Goal: Transaction & Acquisition: Book appointment/travel/reservation

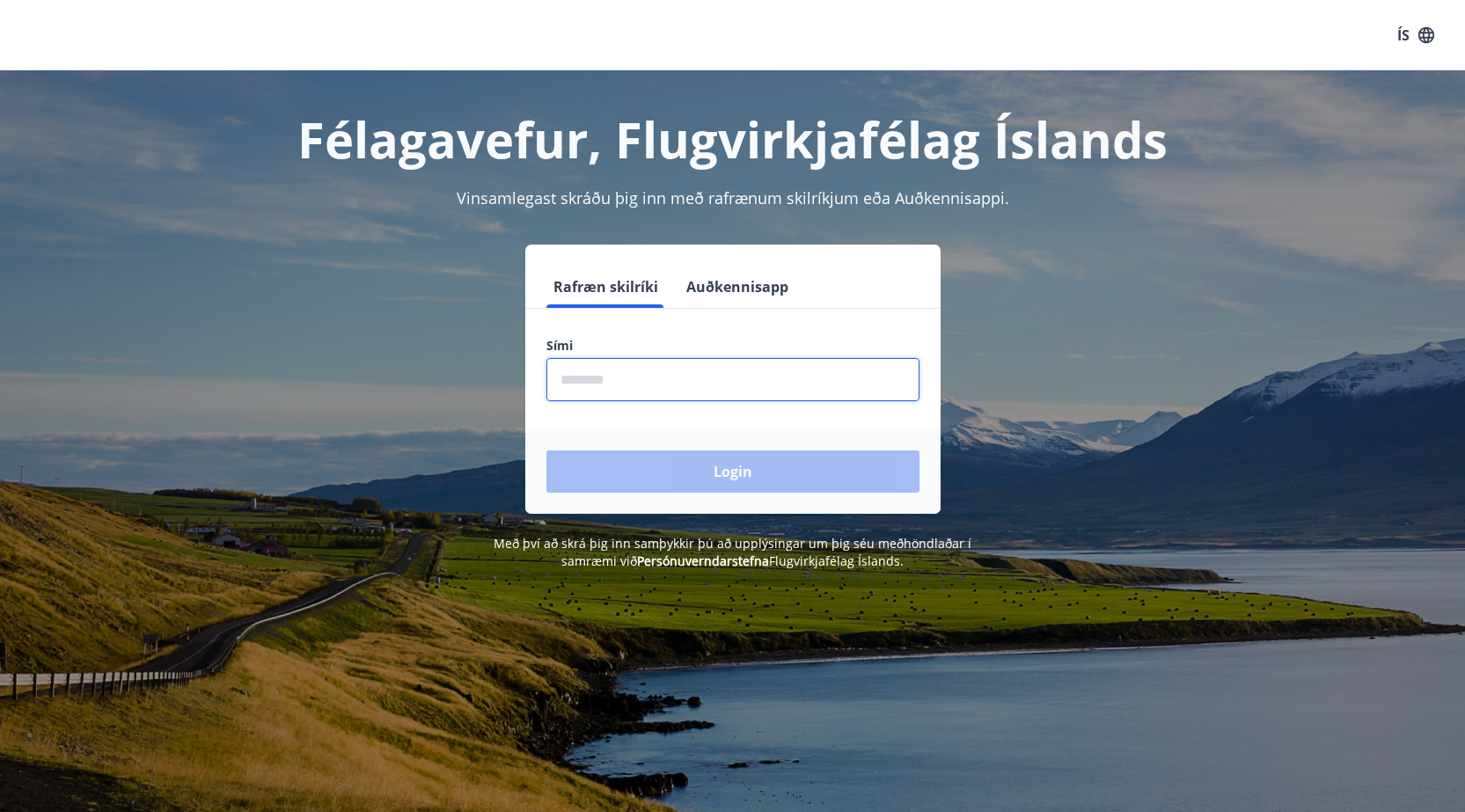
click at [654, 380] on input "phone" at bounding box center [732, 380] width 373 height 43
type input "********"
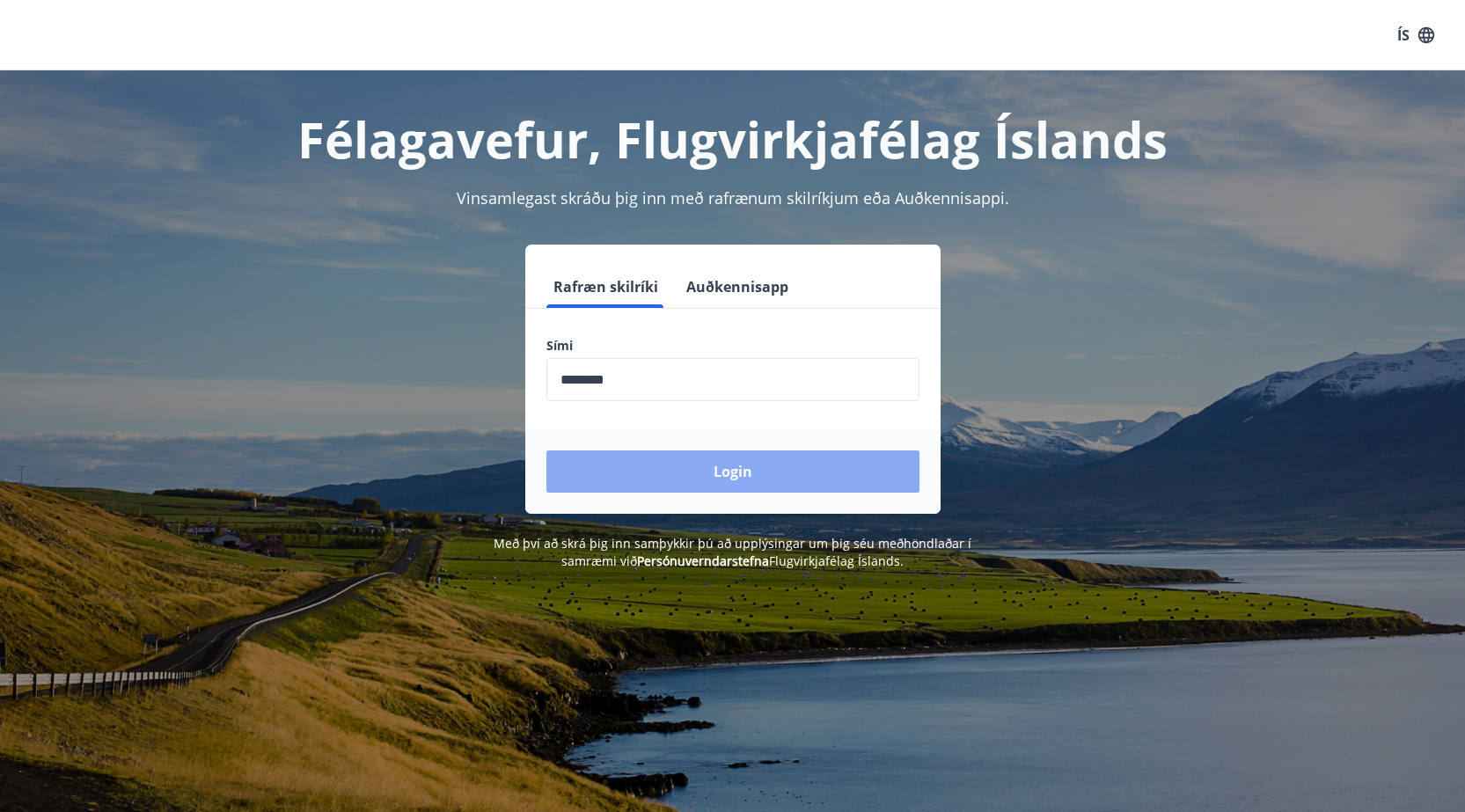
click at [741, 466] on button "Login" at bounding box center [732, 471] width 373 height 42
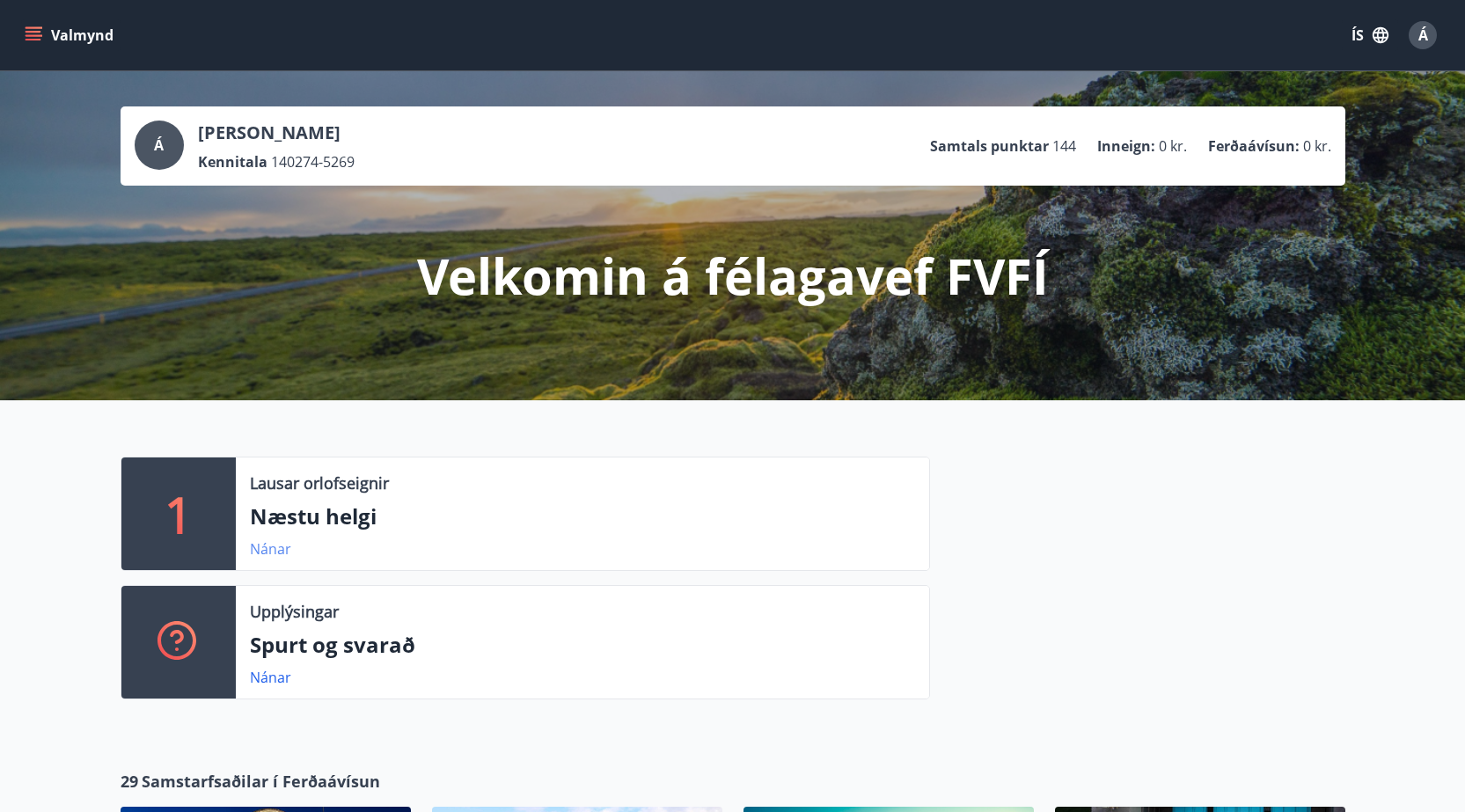
click at [272, 551] on link "Nánar" at bounding box center [271, 549] width 41 height 20
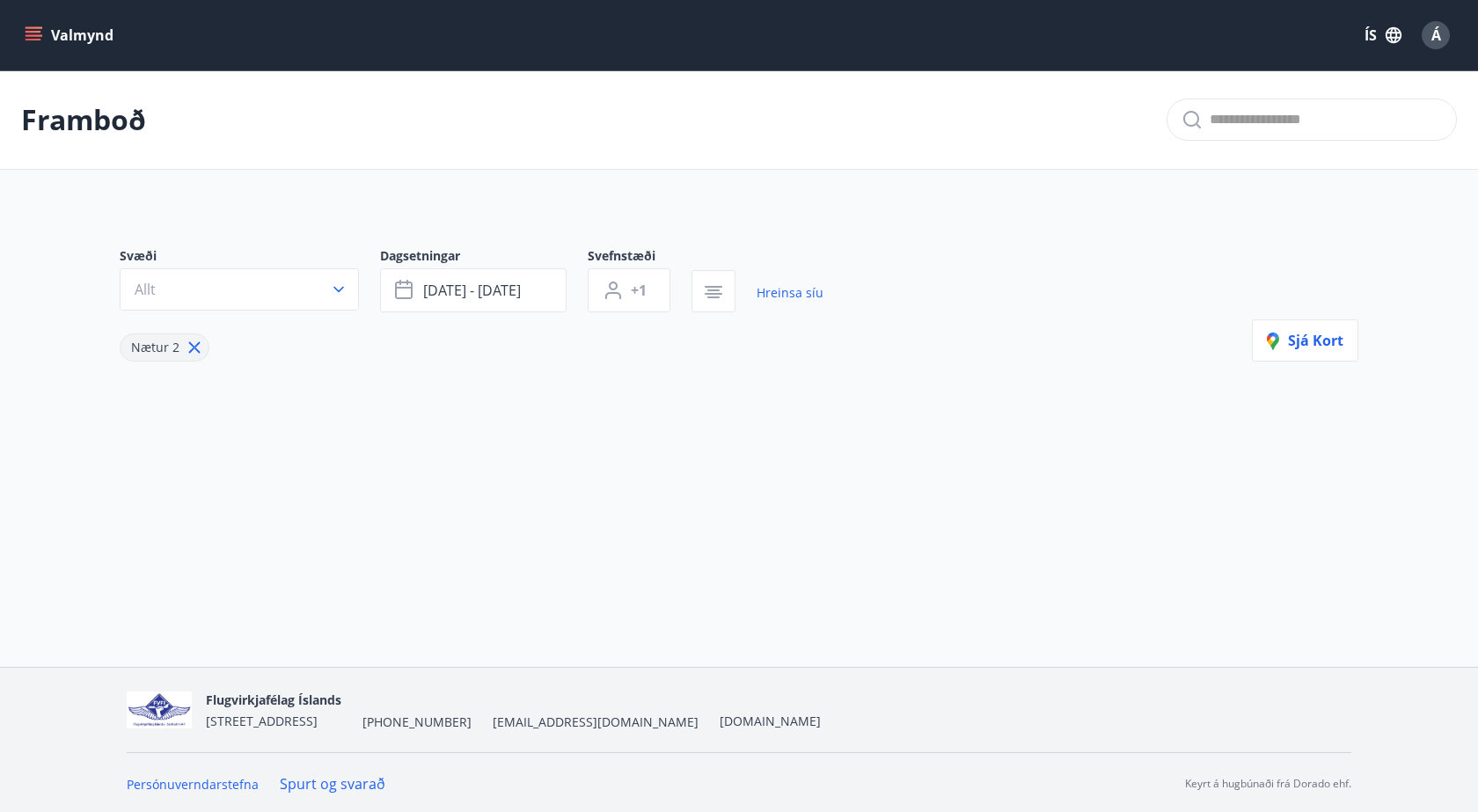
type input "*"
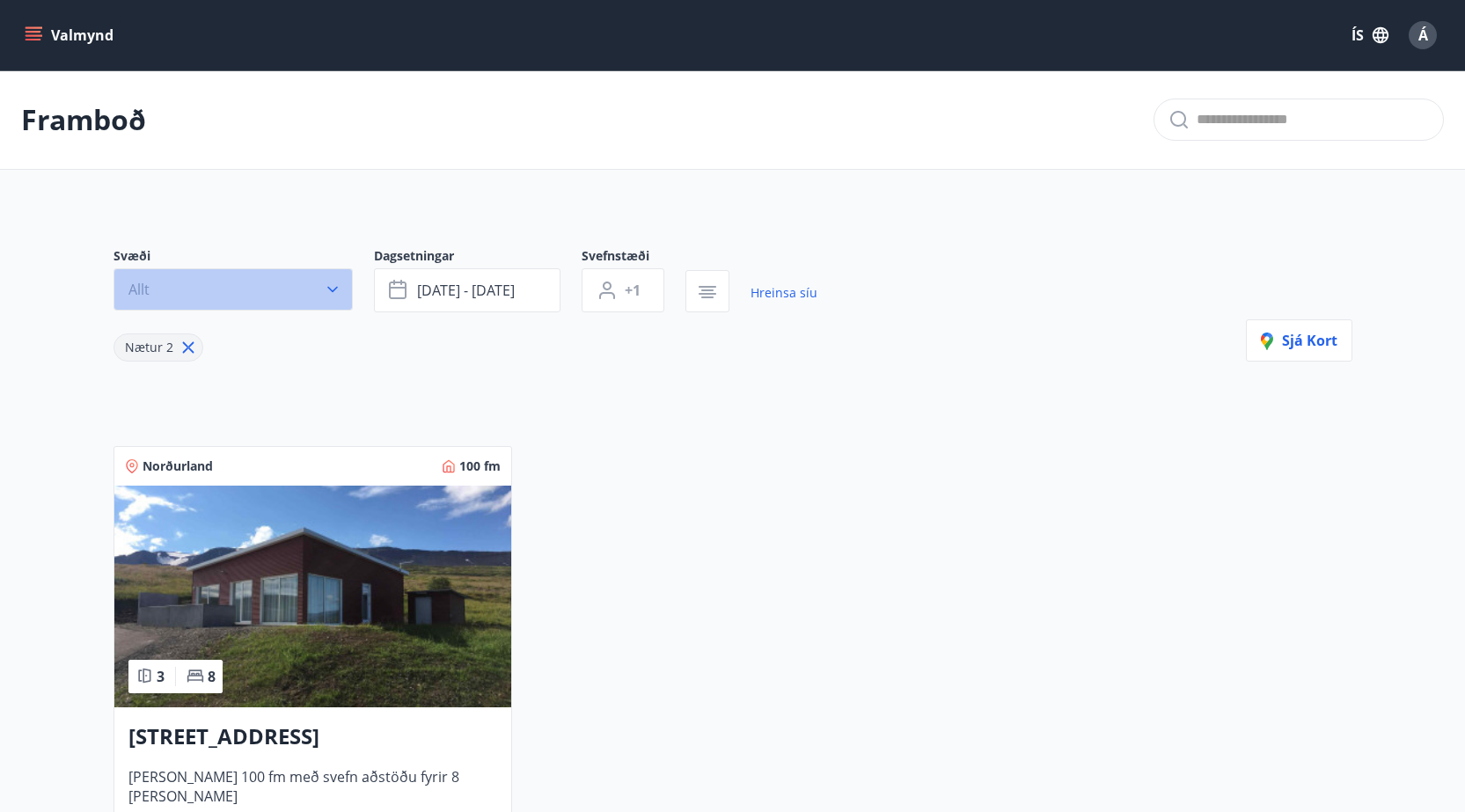
click at [344, 287] on button "Allt" at bounding box center [233, 289] width 239 height 42
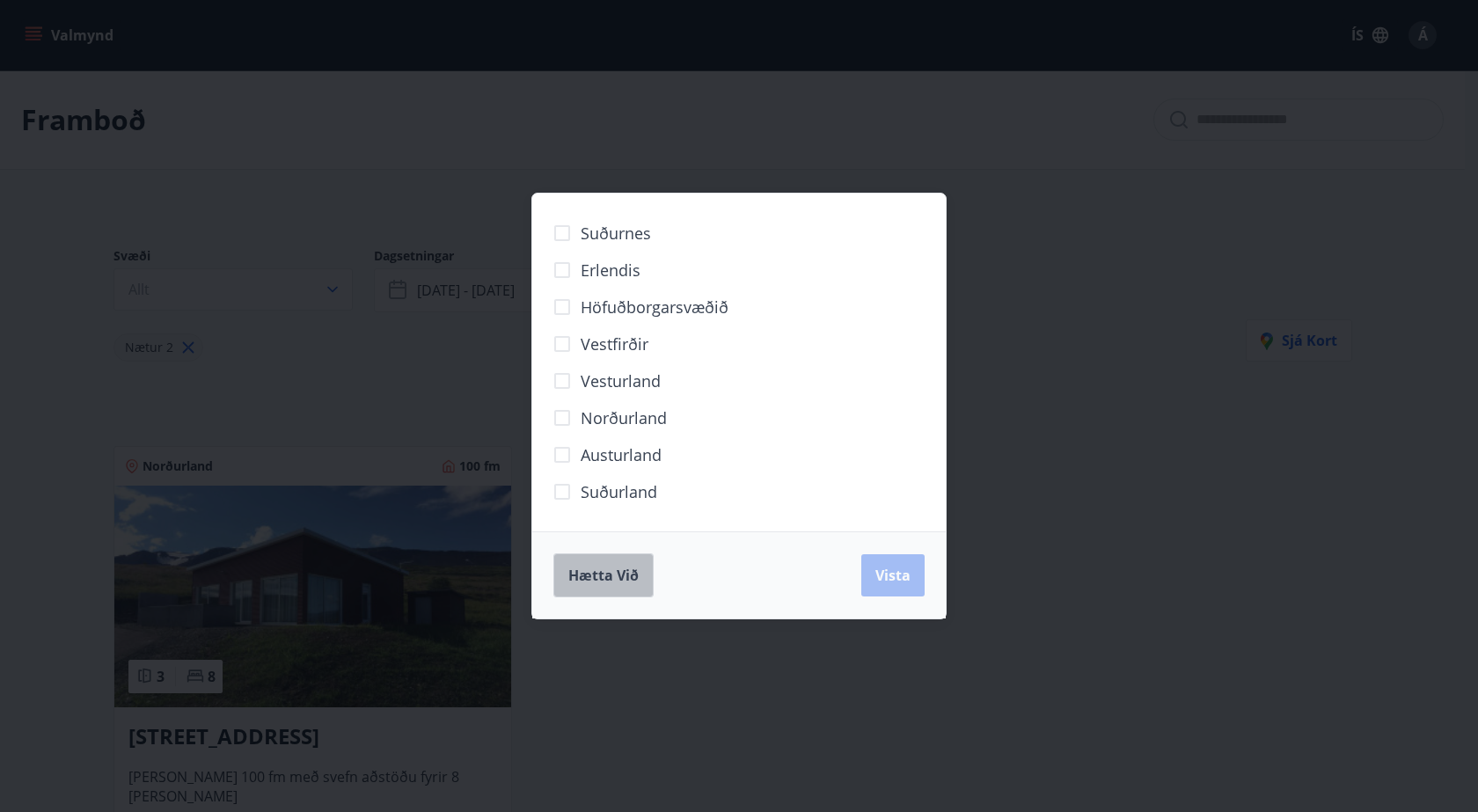
click at [594, 579] on span "Hætta við" at bounding box center [604, 576] width 70 height 20
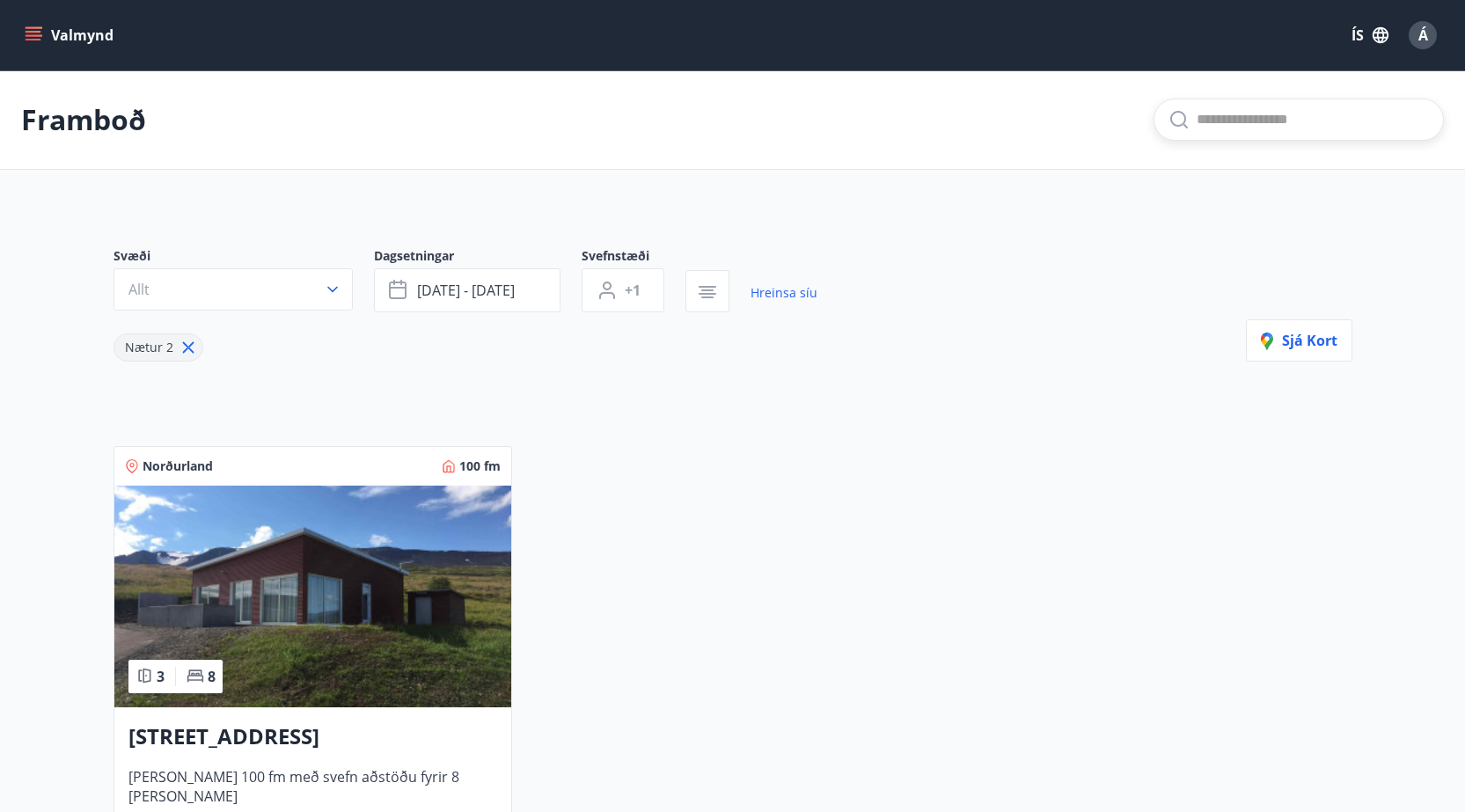
click at [1301, 118] on input "text" at bounding box center [1313, 119] width 233 height 28
type input "******"
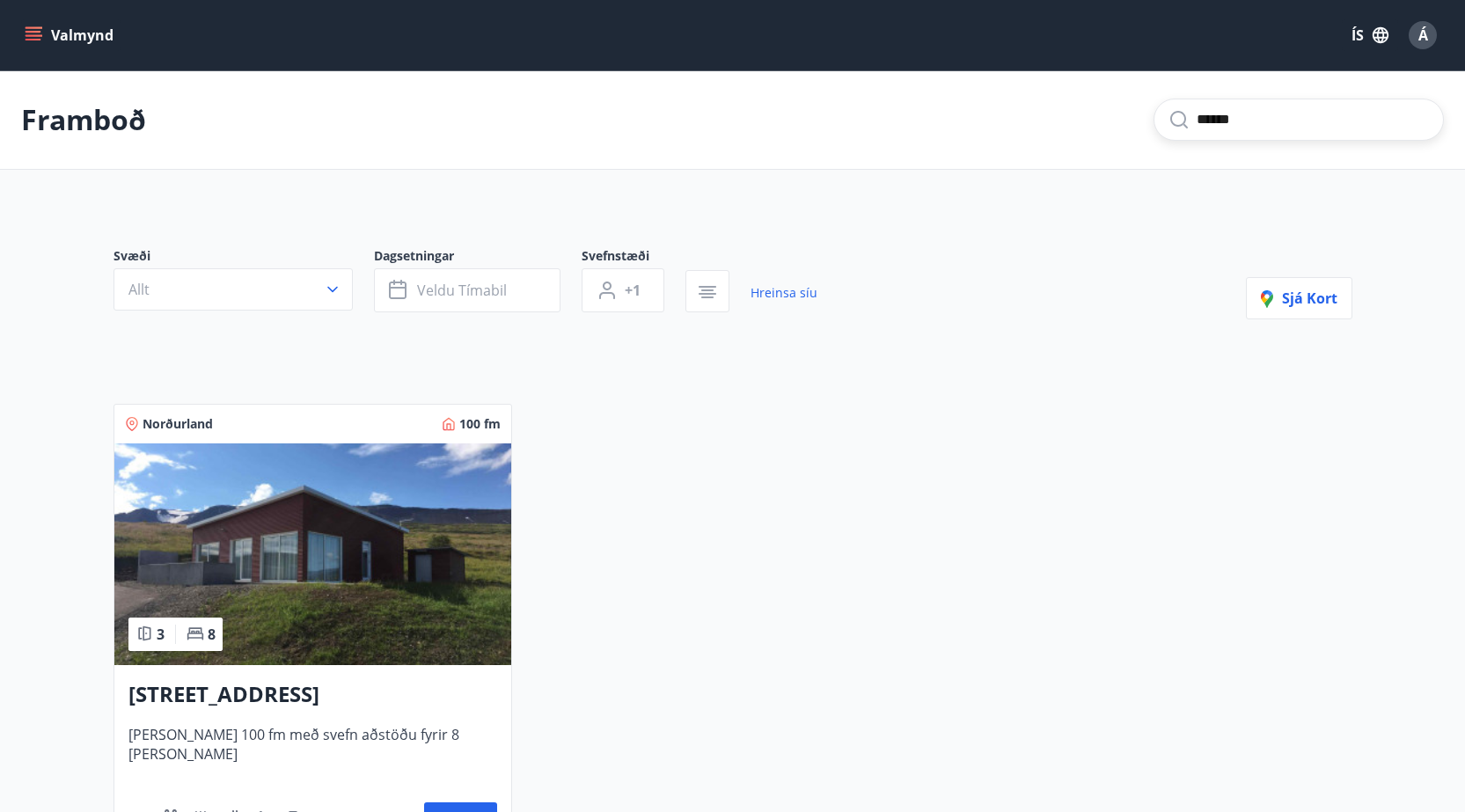
type input "*"
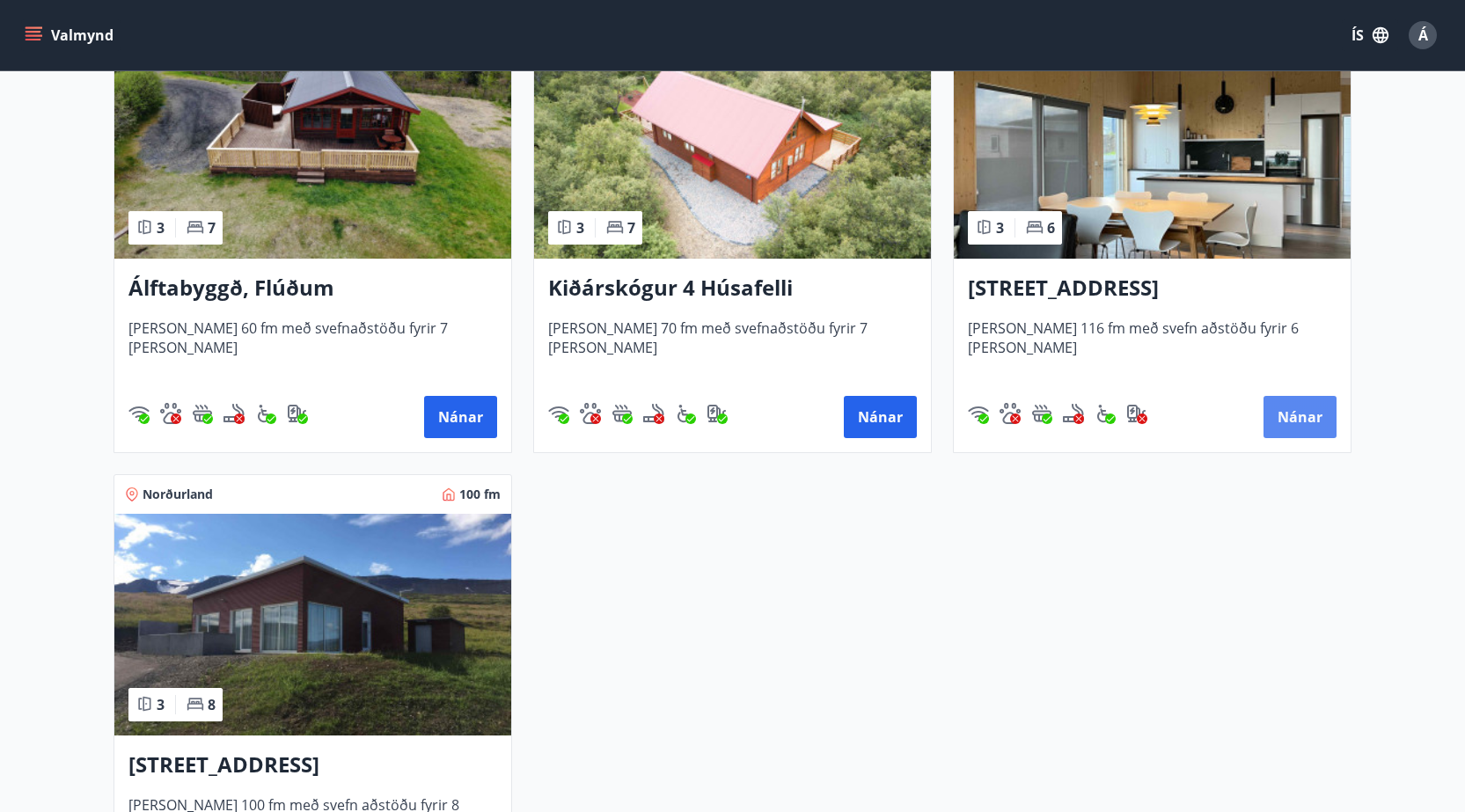
scroll to position [352, 0]
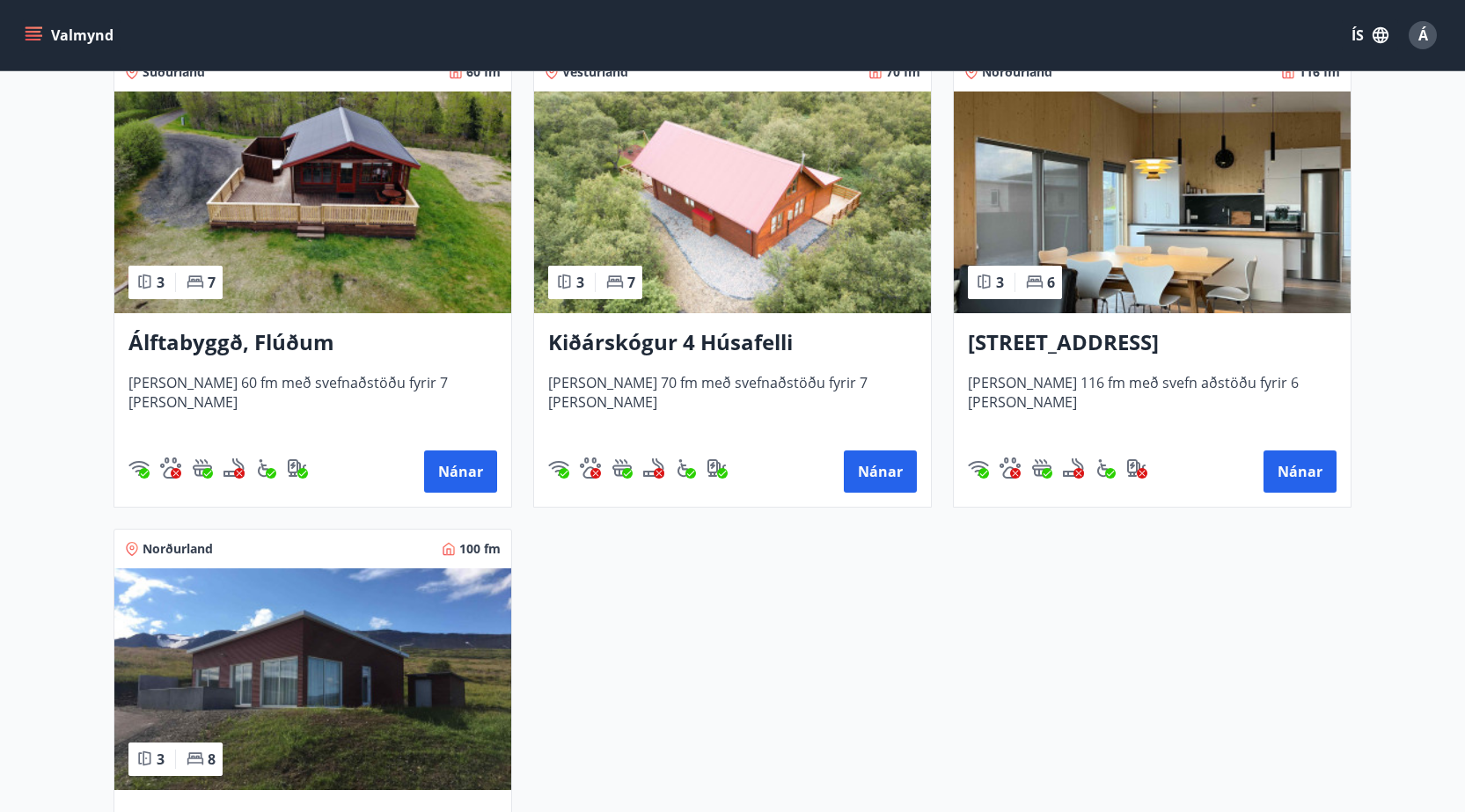
click at [1097, 330] on h3 "[STREET_ADDRESS]" at bounding box center [1152, 342] width 368 height 31
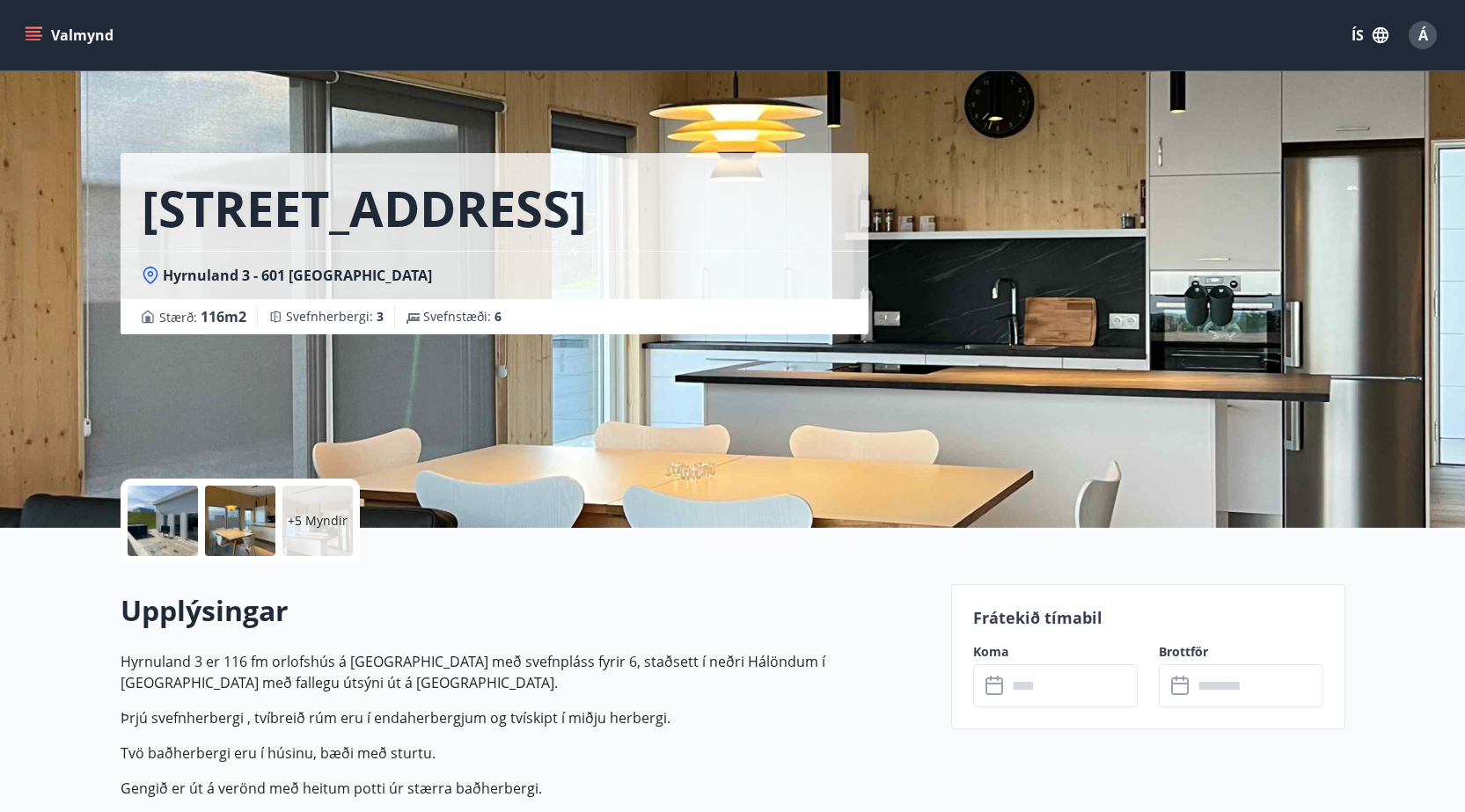
click at [28, 30] on icon "menu" at bounding box center [33, 35] width 18 height 18
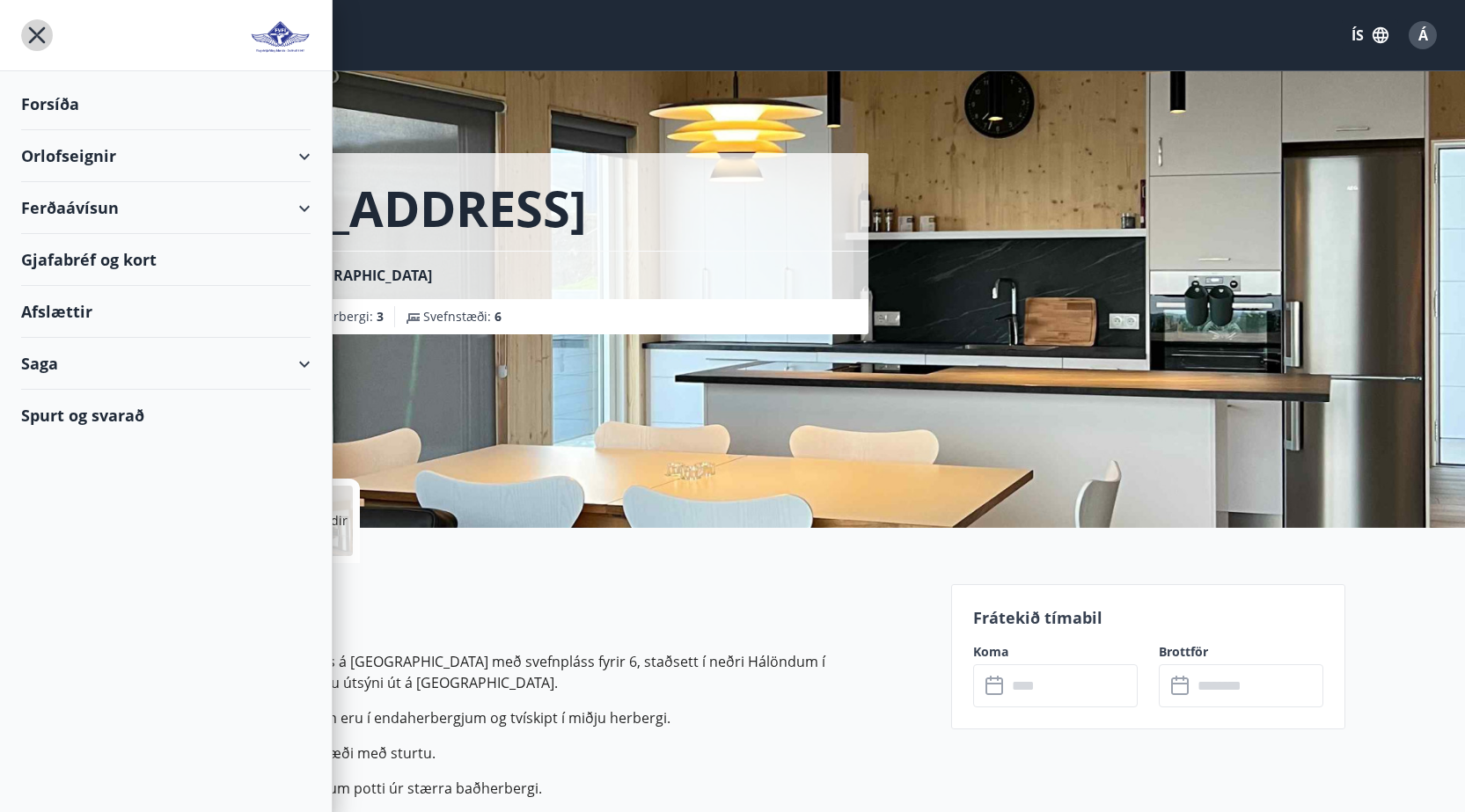
click at [31, 30] on icon "menu" at bounding box center [37, 35] width 17 height 17
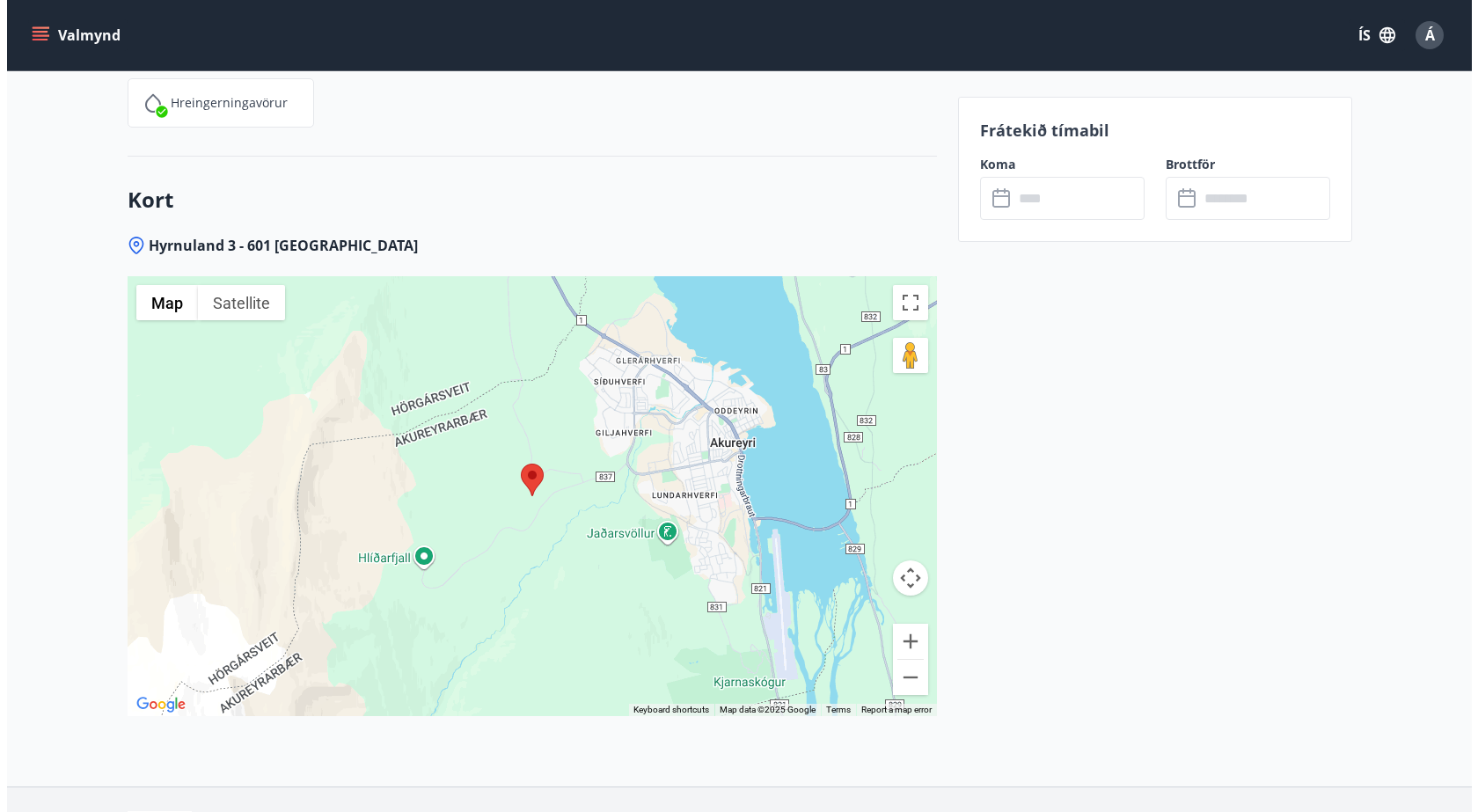
scroll to position [2543, 0]
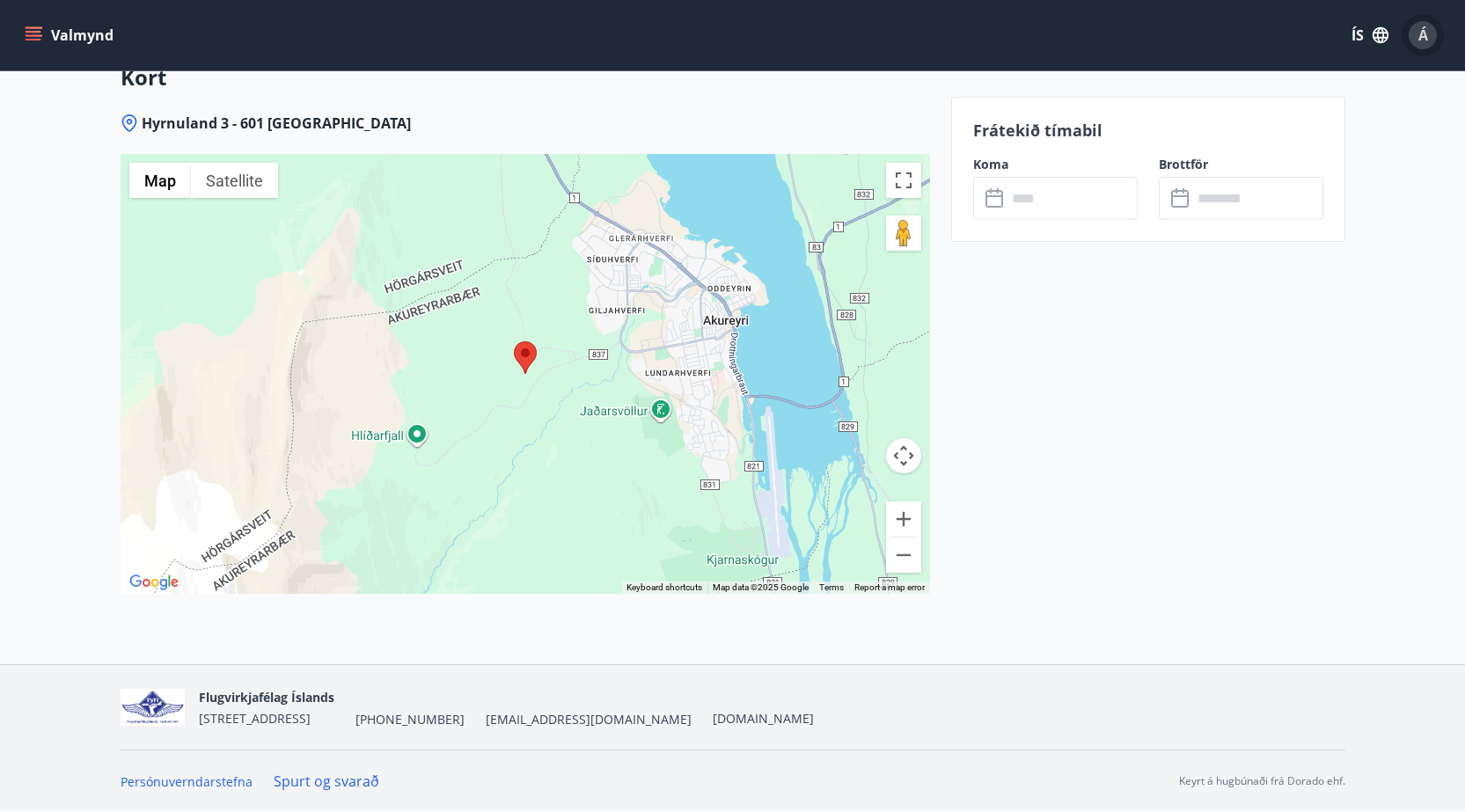
click at [1422, 40] on span "Á" at bounding box center [1423, 35] width 10 height 20
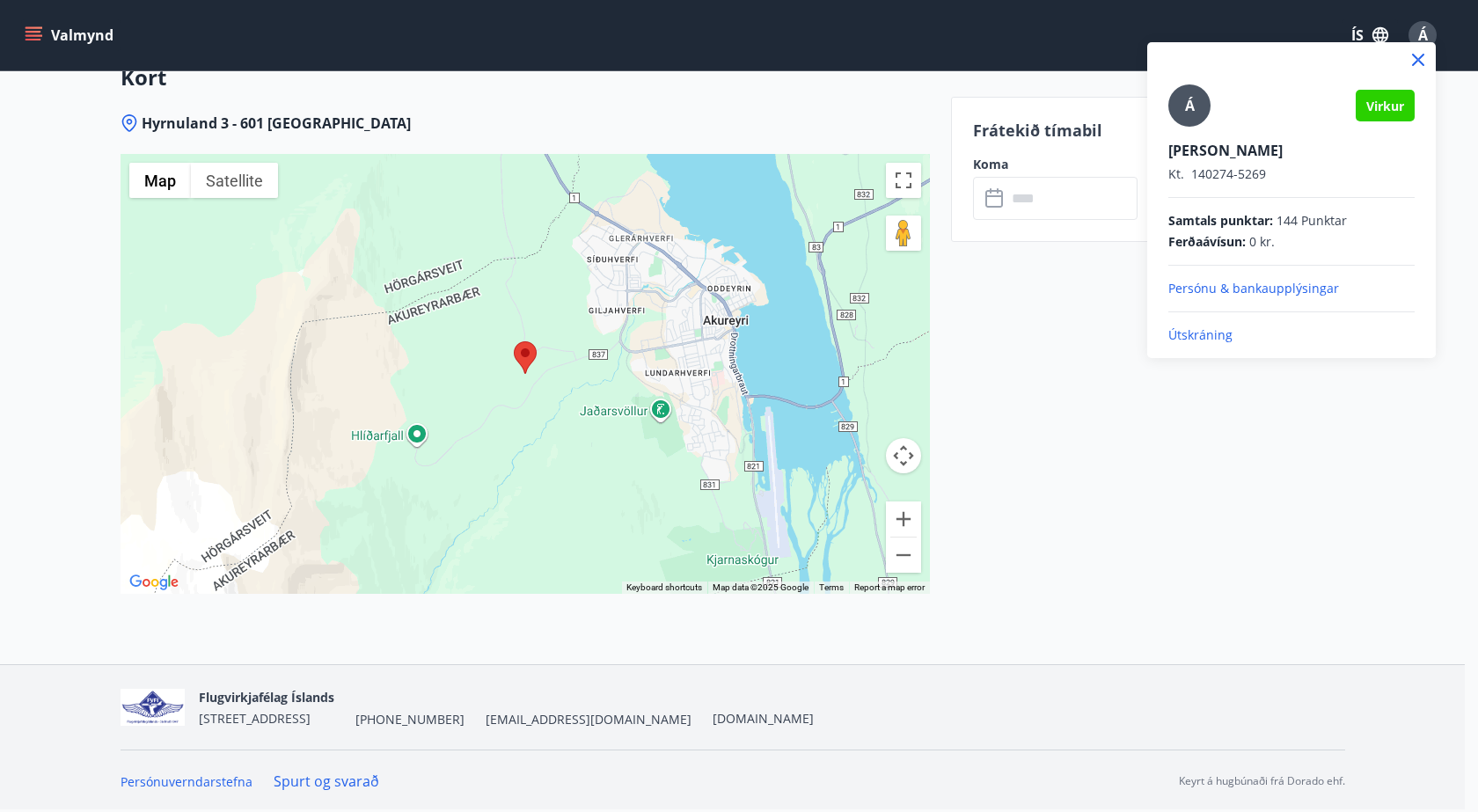
click at [1195, 336] on p "Útskráning" at bounding box center [1291, 335] width 246 height 18
